Goal: Transaction & Acquisition: Purchase product/service

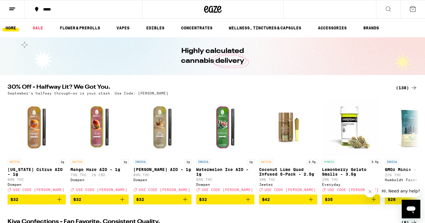
click at [404, 88] on div "(138)" at bounding box center [407, 87] width 22 height 7
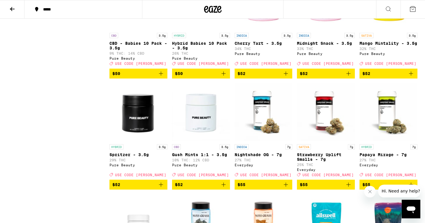
scroll to position [2782, 0]
